Goal: Information Seeking & Learning: Learn about a topic

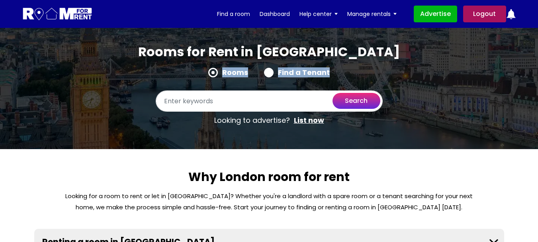
click at [203, 68] on div "Rooms Find a Tenant" at bounding box center [269, 74] width 227 height 13
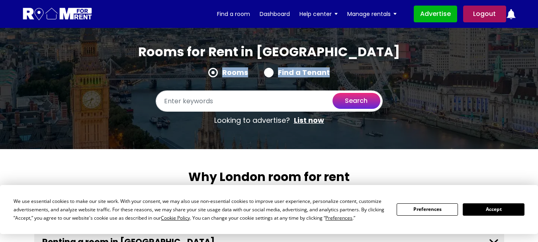
click at [490, 206] on button "Accept" at bounding box center [492, 209] width 61 height 12
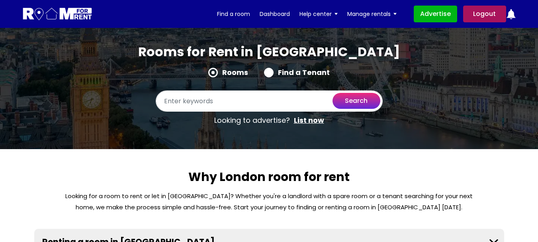
click at [376, 73] on div "Rooms Find a Tenant" at bounding box center [269, 74] width 227 height 13
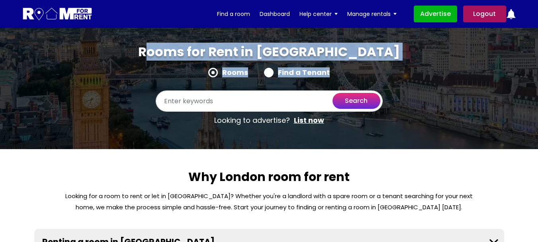
drag, startPoint x: 205, startPoint y: 69, endPoint x: 328, endPoint y: 79, distance: 123.3
click at [328, 79] on div "Rooms for Rent in London Rooms Find a Tenant search Looking to advertise? List …" at bounding box center [269, 86] width 362 height 85
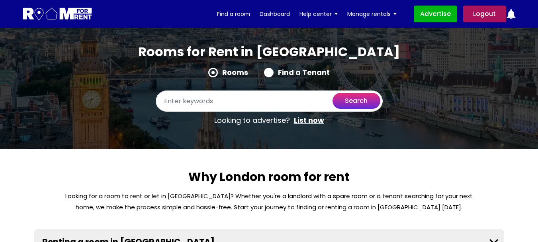
click at [328, 79] on div "Find a Tenant" at bounding box center [297, 74] width 66 height 13
drag, startPoint x: 344, startPoint y: 71, endPoint x: 203, endPoint y: 68, distance: 140.9
click at [203, 68] on div "Rooms Find a Tenant" at bounding box center [269, 74] width 227 height 13
click at [264, 62] on h1 "Rooms for Rent in London" at bounding box center [268, 56] width 261 height 24
click at [291, 72] on label "Find a Tenant" at bounding box center [297, 73] width 66 height 10
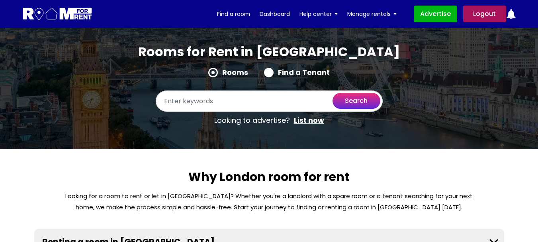
radio input "true"
click at [237, 70] on label "Rooms" at bounding box center [228, 73] width 40 height 10
radio input "true"
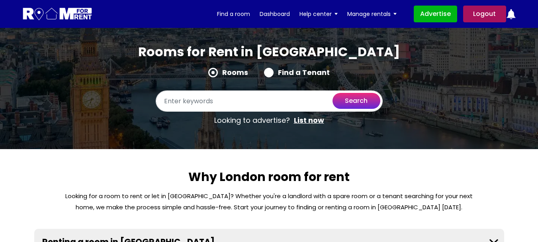
click at [292, 70] on label "Find a Tenant" at bounding box center [297, 73] width 66 height 10
radio input "true"
click at [238, 71] on label "Rooms" at bounding box center [228, 73] width 40 height 10
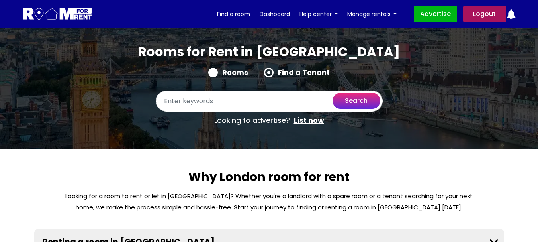
radio input "true"
click at [412, 63] on div "Rooms for Rent in London Rooms Find a Tenant search Looking to advertise? List …" at bounding box center [269, 86] width 362 height 85
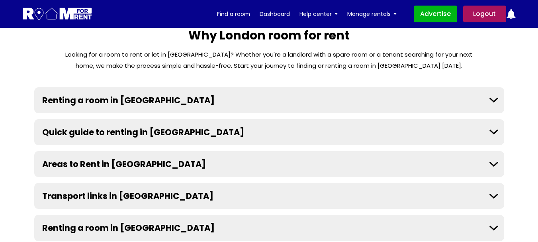
scroll to position [159, 0]
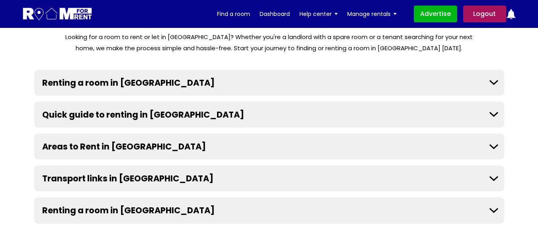
click at [431, 81] on button "Renting a room in London" at bounding box center [269, 83] width 470 height 26
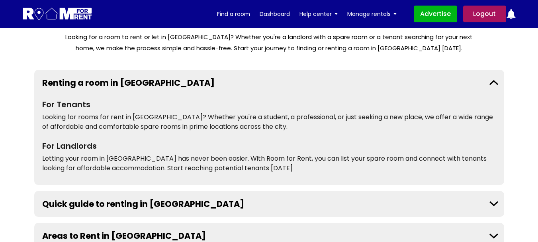
click at [472, 207] on button "Quick guide to renting in London" at bounding box center [269, 204] width 470 height 26
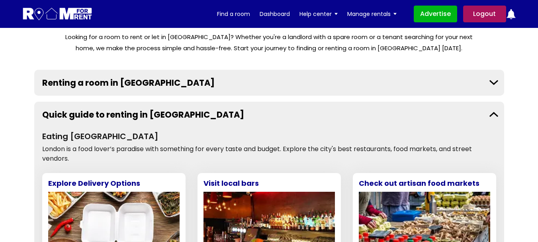
click at [483, 113] on button "Quick guide to renting in London" at bounding box center [269, 114] width 470 height 26
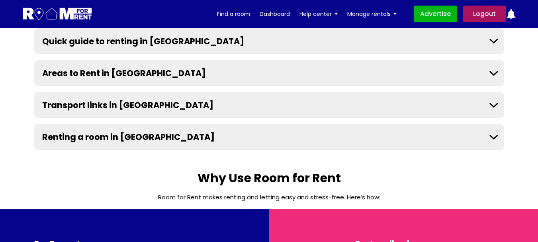
scroll to position [238, 0]
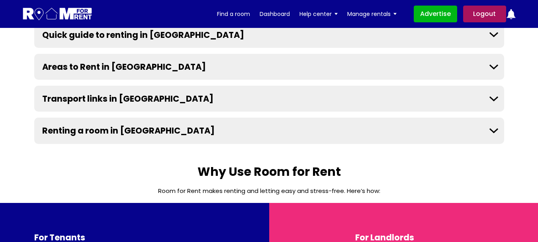
click at [487, 74] on button "Areas to Rent in London" at bounding box center [269, 67] width 470 height 26
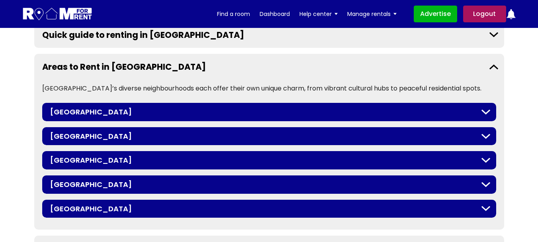
click at [485, 76] on button "Areas to Rent in London" at bounding box center [269, 67] width 470 height 26
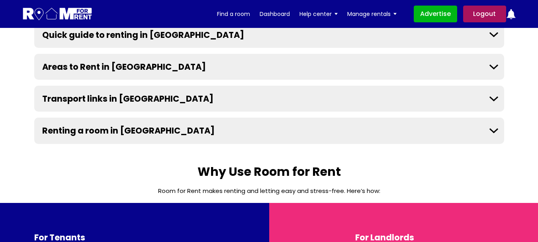
click at [477, 101] on button "Transport links in London" at bounding box center [269, 99] width 470 height 26
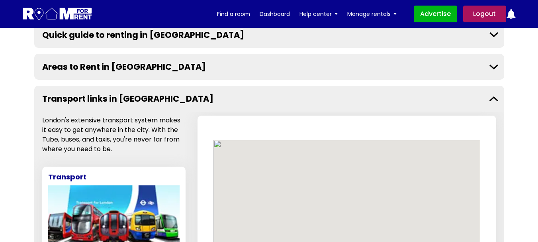
click at [477, 100] on button "Transport links in London" at bounding box center [269, 99] width 470 height 26
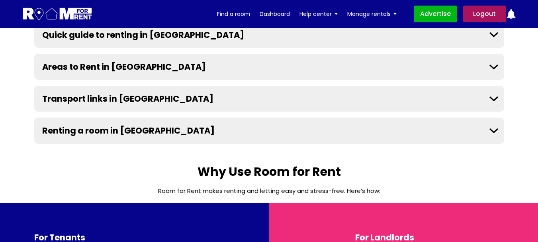
click at [478, 132] on button "Renting a room in London" at bounding box center [269, 130] width 470 height 26
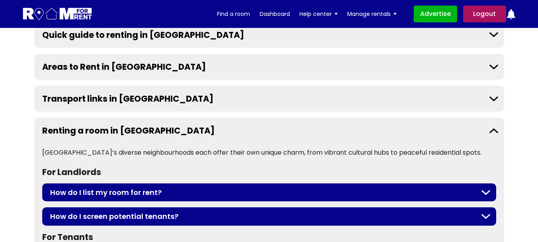
click at [478, 131] on button "Renting a room in London" at bounding box center [269, 130] width 470 height 26
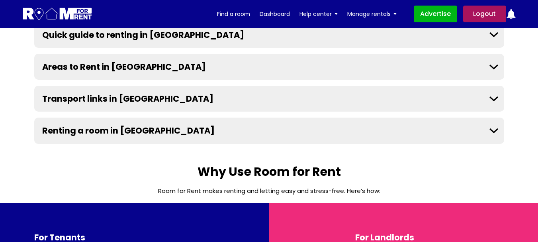
click at [477, 130] on button "Renting a room in London" at bounding box center [269, 130] width 470 height 26
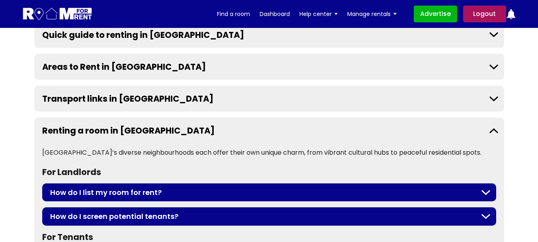
click at [477, 130] on button "Renting a room in London" at bounding box center [269, 130] width 470 height 26
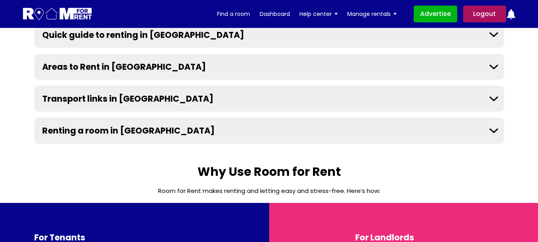
click at [476, 99] on button "Transport links in London" at bounding box center [269, 99] width 470 height 26
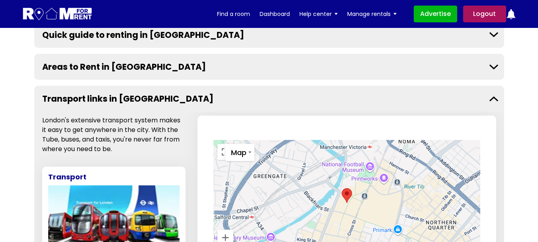
click at [476, 98] on button "Transport links in London" at bounding box center [269, 99] width 470 height 26
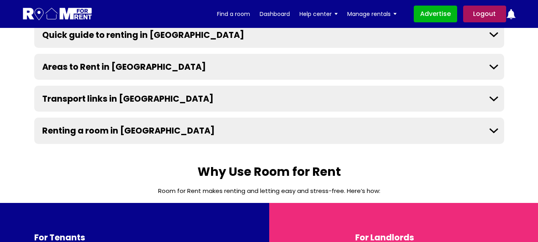
click at [472, 140] on button "Renting a room in London" at bounding box center [269, 130] width 470 height 26
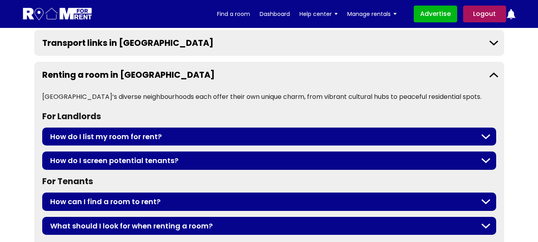
scroll to position [358, 0]
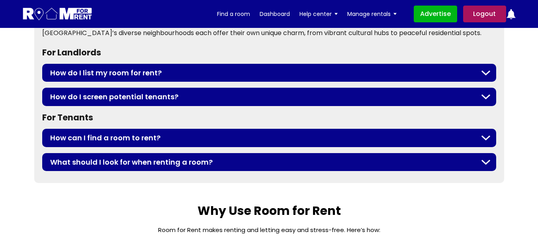
click at [448, 73] on button "How do I list my room for rent?" at bounding box center [269, 73] width 454 height 18
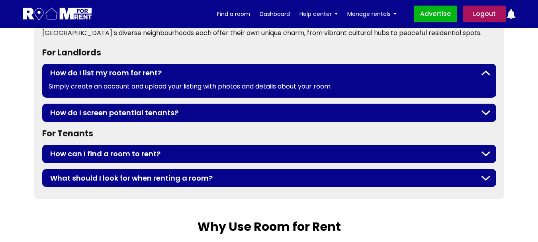
click at [459, 117] on button "How do I screen potential tenants?" at bounding box center [269, 112] width 454 height 18
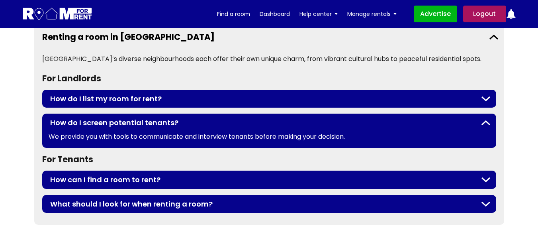
scroll to position [318, 0]
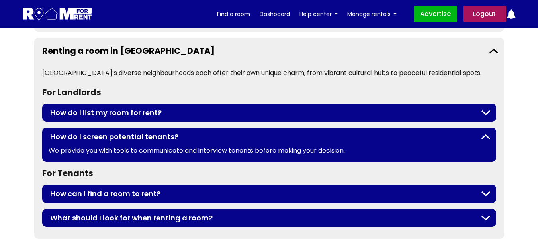
click at [476, 52] on button "Renting a room in London" at bounding box center [269, 51] width 470 height 26
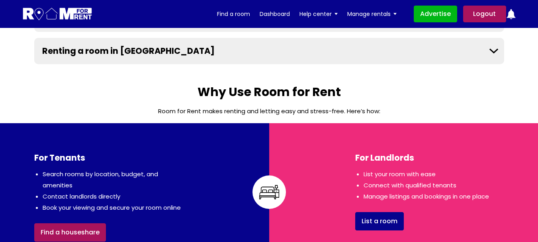
click at [476, 52] on button "Renting a room in London" at bounding box center [269, 51] width 470 height 26
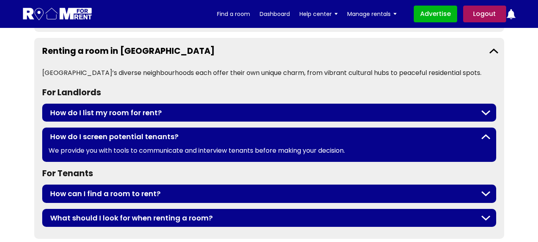
click at [476, 52] on button "Renting a room in London" at bounding box center [269, 51] width 470 height 26
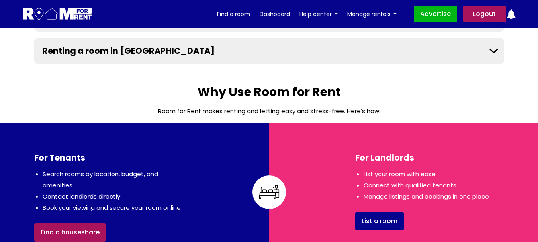
click at [476, 53] on button "Renting a room in London" at bounding box center [269, 51] width 470 height 26
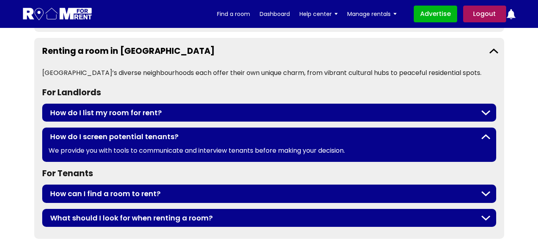
click at [474, 136] on button "How do I screen potential tenants?" at bounding box center [269, 136] width 454 height 18
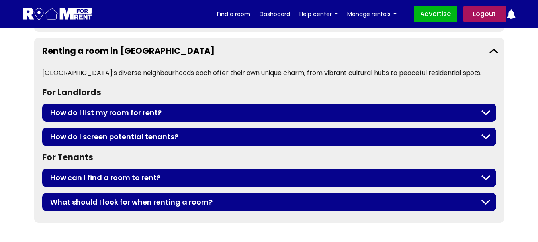
click at [487, 57] on button "Renting a room in London" at bounding box center [269, 51] width 470 height 26
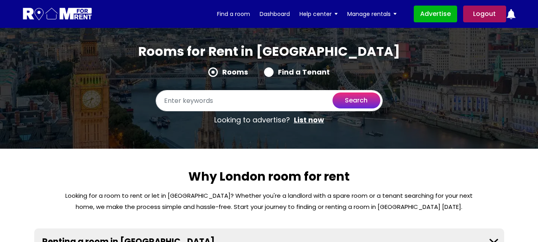
scroll to position [0, 0]
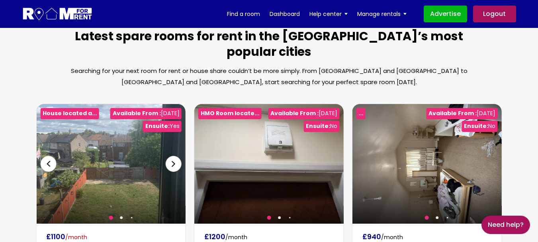
click at [105, 150] on img at bounding box center [110, 163] width 149 height 119
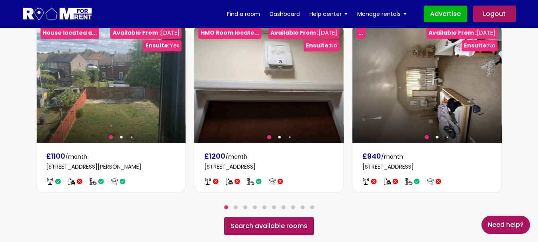
scroll to position [557, 0]
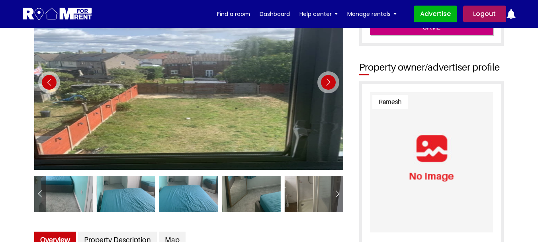
scroll to position [80, 0]
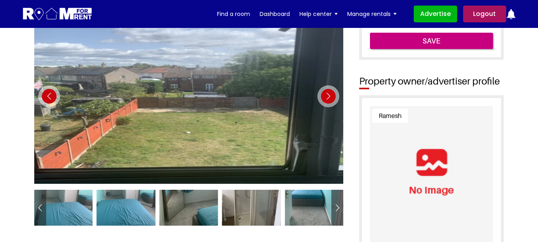
click at [325, 96] on div "Next slide" at bounding box center [328, 96] width 22 height 22
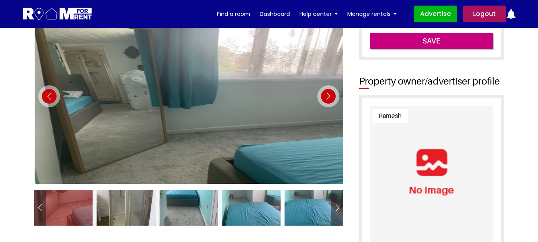
click at [326, 96] on div "Next slide" at bounding box center [328, 96] width 22 height 22
click at [327, 96] on div "Next slide" at bounding box center [328, 96] width 22 height 22
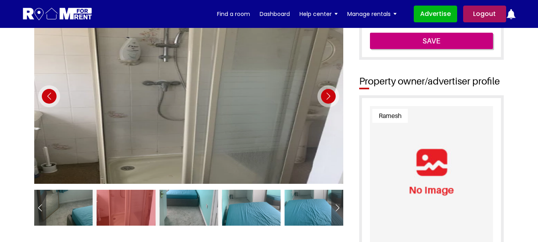
click at [328, 97] on div "Next slide" at bounding box center [328, 96] width 22 height 22
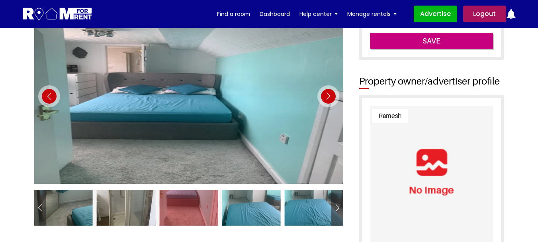
click at [328, 97] on div "Next slide" at bounding box center [328, 96] width 22 height 22
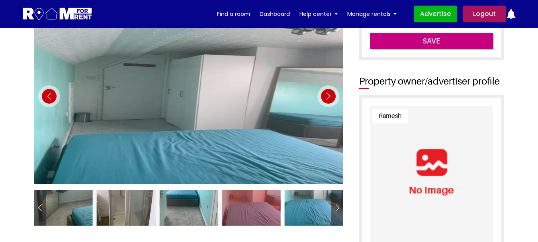
click at [328, 97] on div "Next slide" at bounding box center [328, 96] width 22 height 22
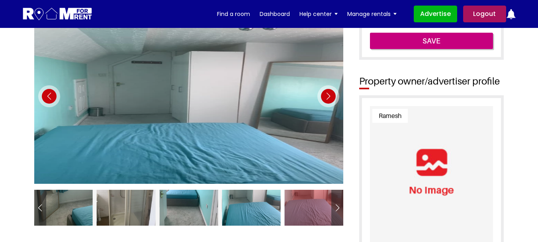
click at [328, 97] on div "Next slide" at bounding box center [328, 96] width 22 height 22
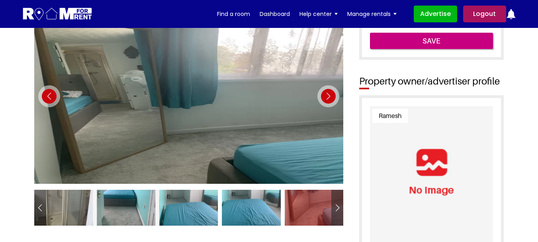
click at [329, 97] on div "Next slide" at bounding box center [328, 96] width 22 height 22
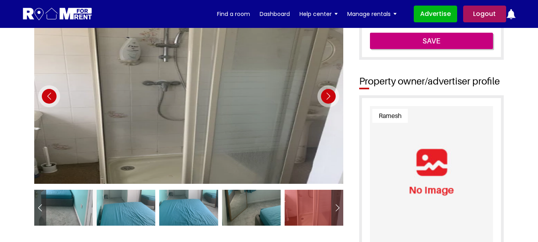
click at [329, 97] on div "Next slide" at bounding box center [328, 96] width 22 height 22
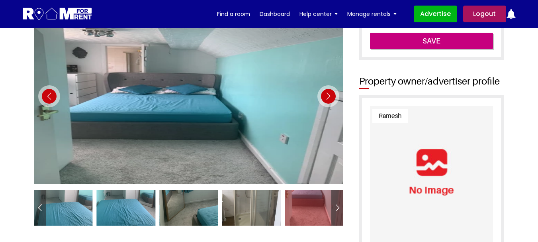
click at [329, 97] on div "Next slide" at bounding box center [328, 96] width 22 height 22
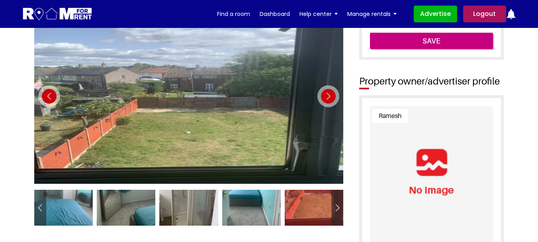
click at [329, 97] on div "Next slide" at bounding box center [328, 96] width 22 height 22
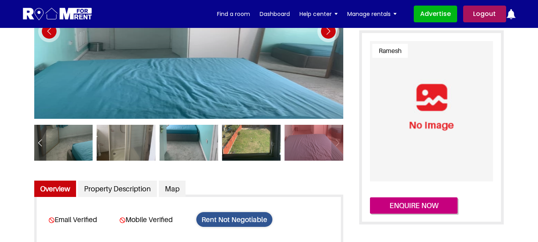
scroll to position [159, 0]
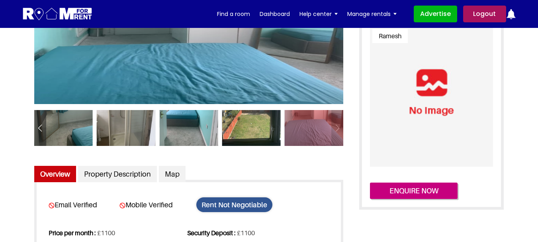
click at [250, 131] on div at bounding box center [251, 128] width 59 height 36
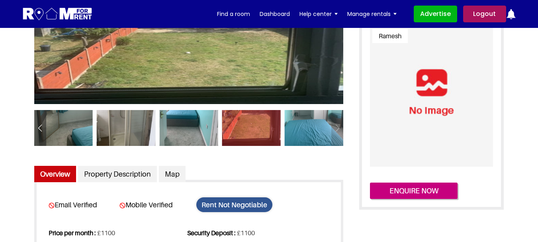
click at [191, 129] on div at bounding box center [188, 128] width 59 height 36
click at [132, 123] on div at bounding box center [126, 128] width 59 height 36
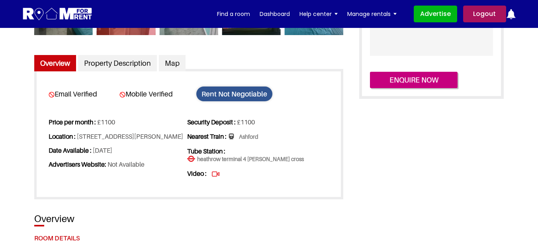
scroll to position [279, 0]
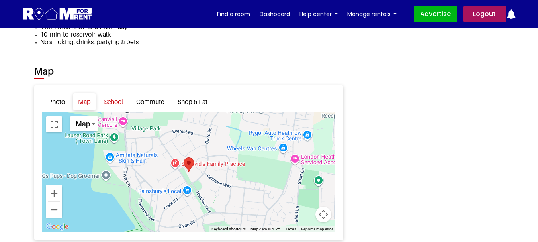
click at [114, 94] on link "School" at bounding box center [113, 101] width 29 height 17
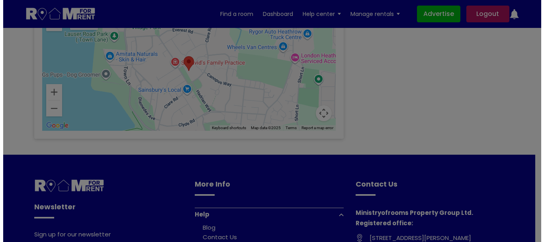
scroll to position [1174, 0]
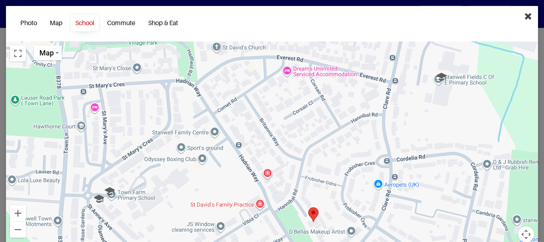
click at [524, 17] on icon "Close" at bounding box center [528, 16] width 8 height 10
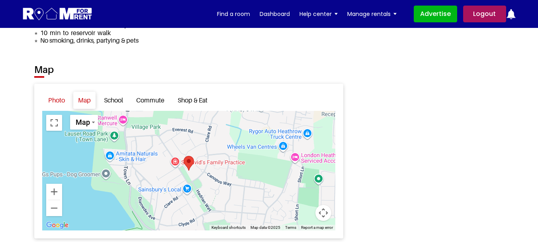
click at [59, 92] on link "Photo" at bounding box center [56, 100] width 26 height 17
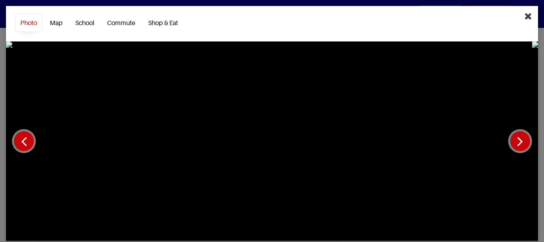
click at [524, 16] on icon "Close" at bounding box center [528, 16] width 8 height 10
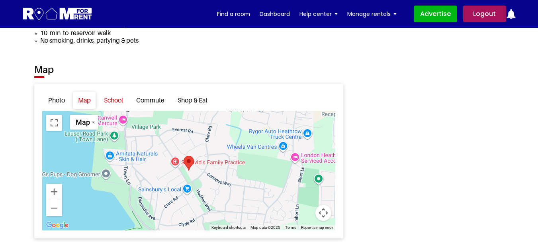
click at [116, 92] on link "School" at bounding box center [113, 100] width 29 height 17
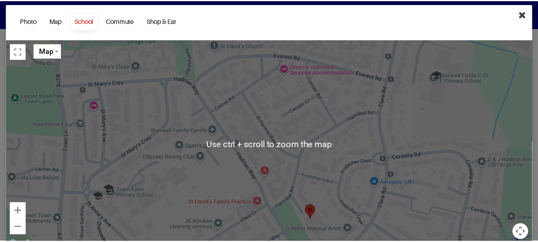
scroll to position [0, 0]
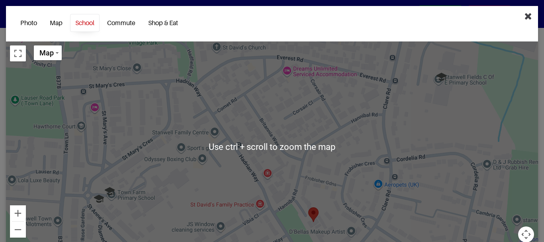
click at [524, 20] on icon "Close" at bounding box center [528, 16] width 8 height 10
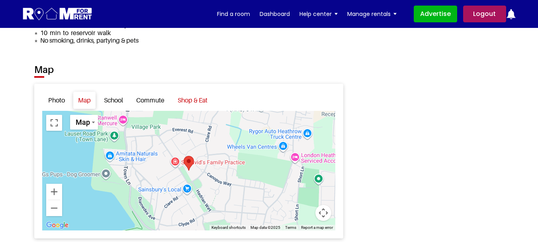
click at [199, 95] on link "Shop & Eat" at bounding box center [192, 100] width 39 height 17
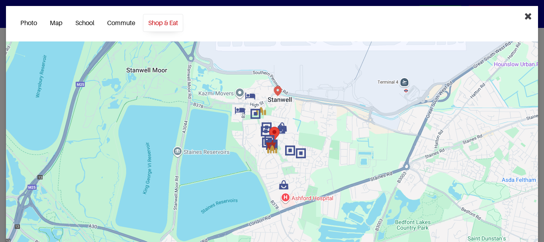
click at [524, 16] on icon "Close" at bounding box center [528, 16] width 8 height 10
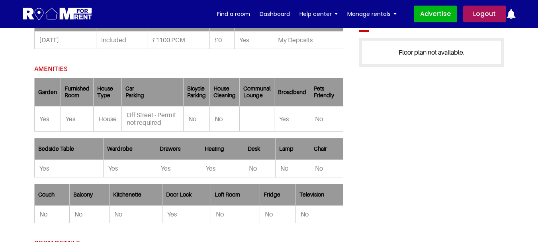
scroll to position [458, 0]
